Goal: Check status

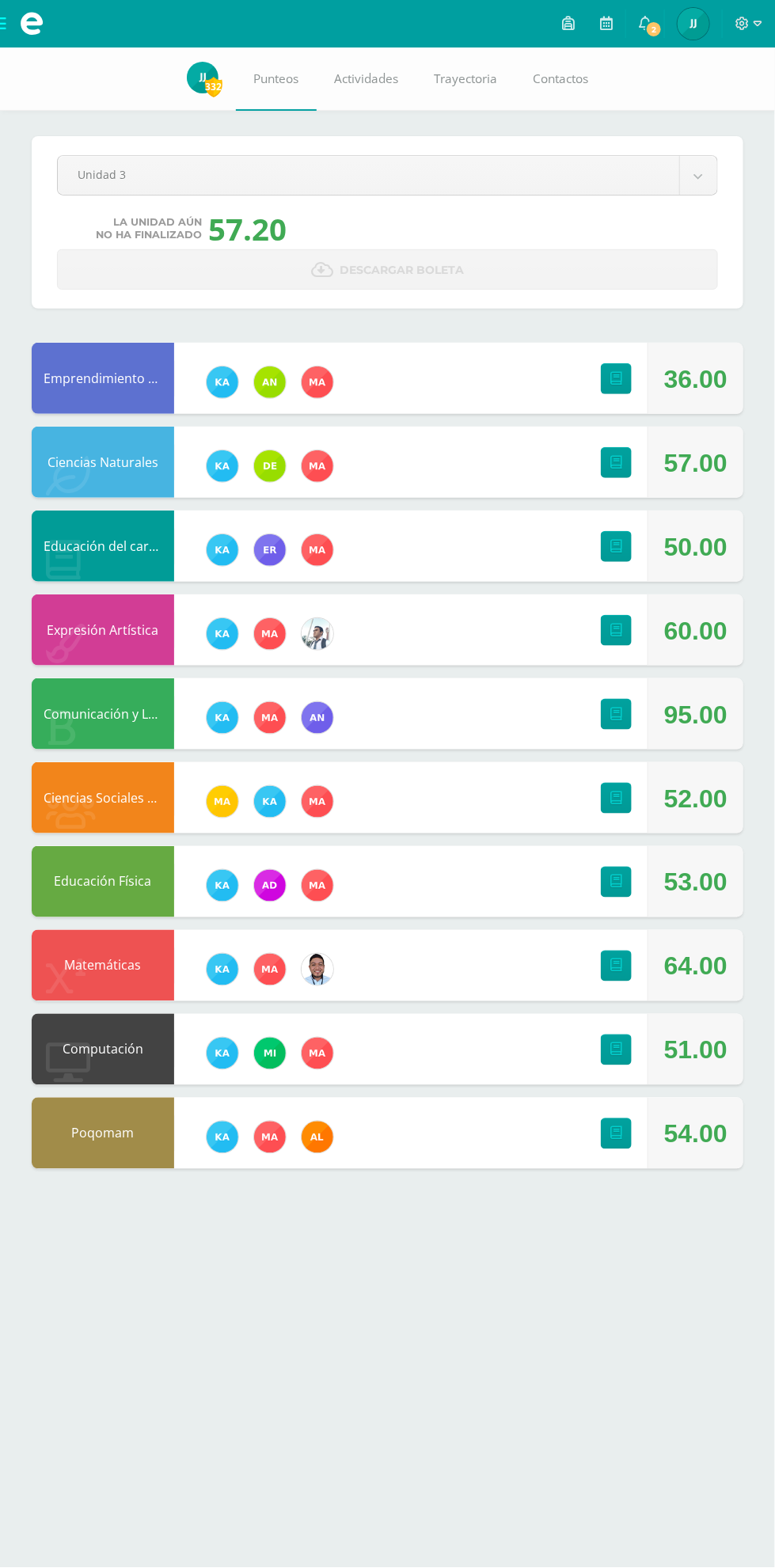
click at [643, 20] on icon at bounding box center [644, 22] width 13 height 15
click at [641, 24] on icon at bounding box center [644, 22] width 13 height 15
